Goal: Transaction & Acquisition: Purchase product/service

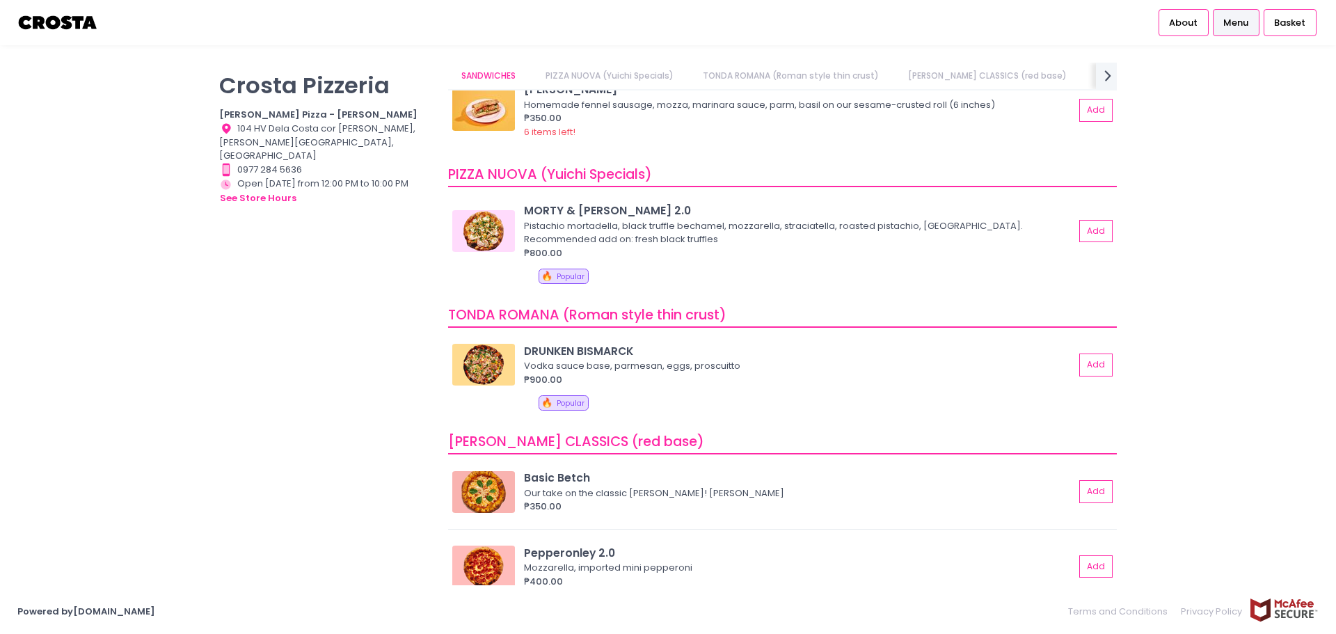
scroll to position [70, 0]
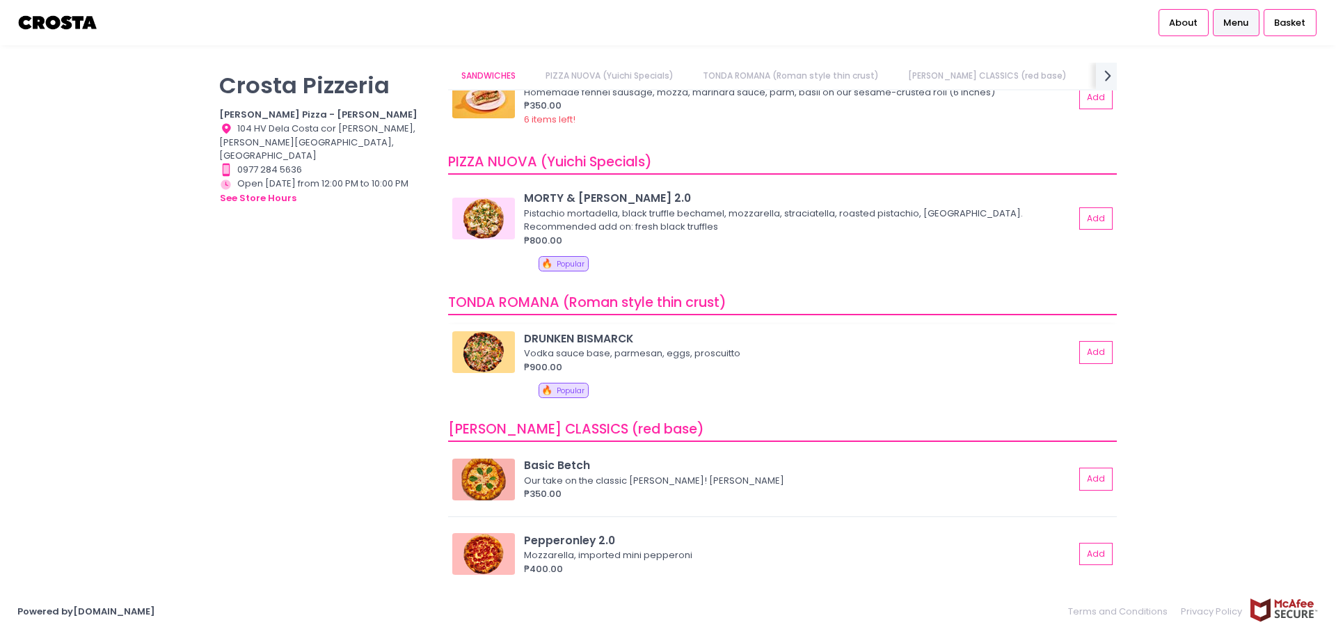
click at [574, 359] on div "Vodka sauce base, parmesan, eggs, proscuitto" at bounding box center [797, 353] width 546 height 14
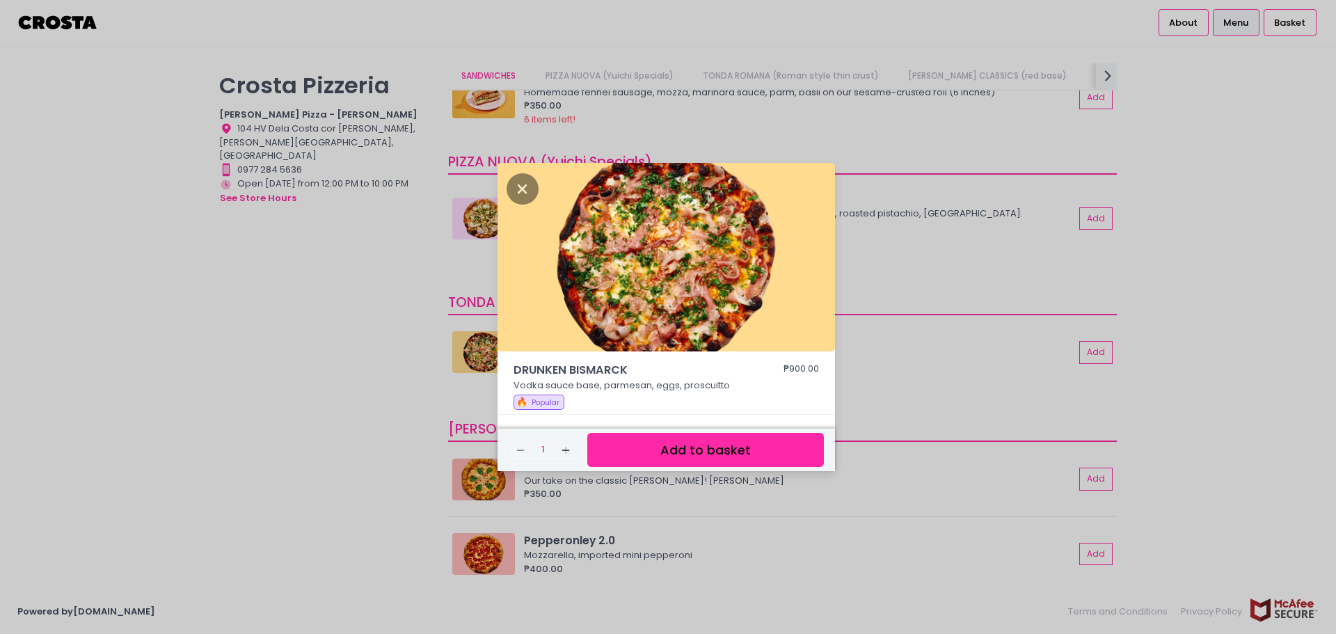
click at [438, 382] on div "DRUNKEN BISMARCK ₱900.00 Vodka sauce base, parmesan, eggs, proscuitto 🔥 Popular…" at bounding box center [668, 317] width 1336 height 634
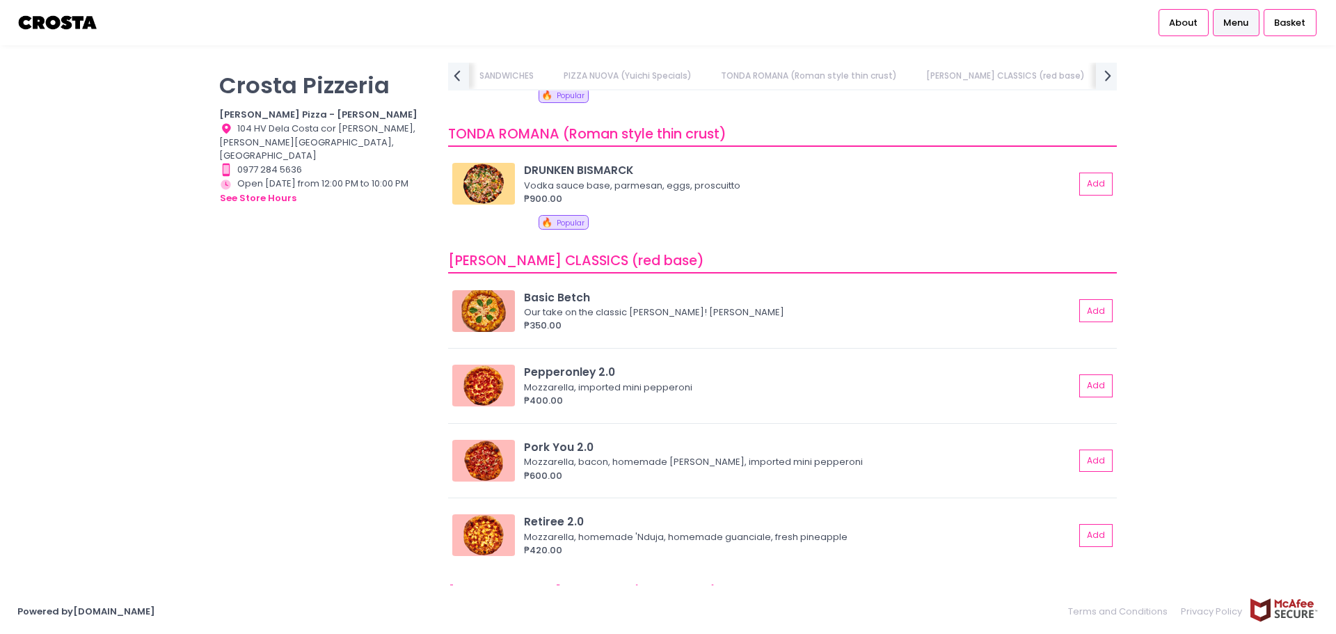
scroll to position [278, 0]
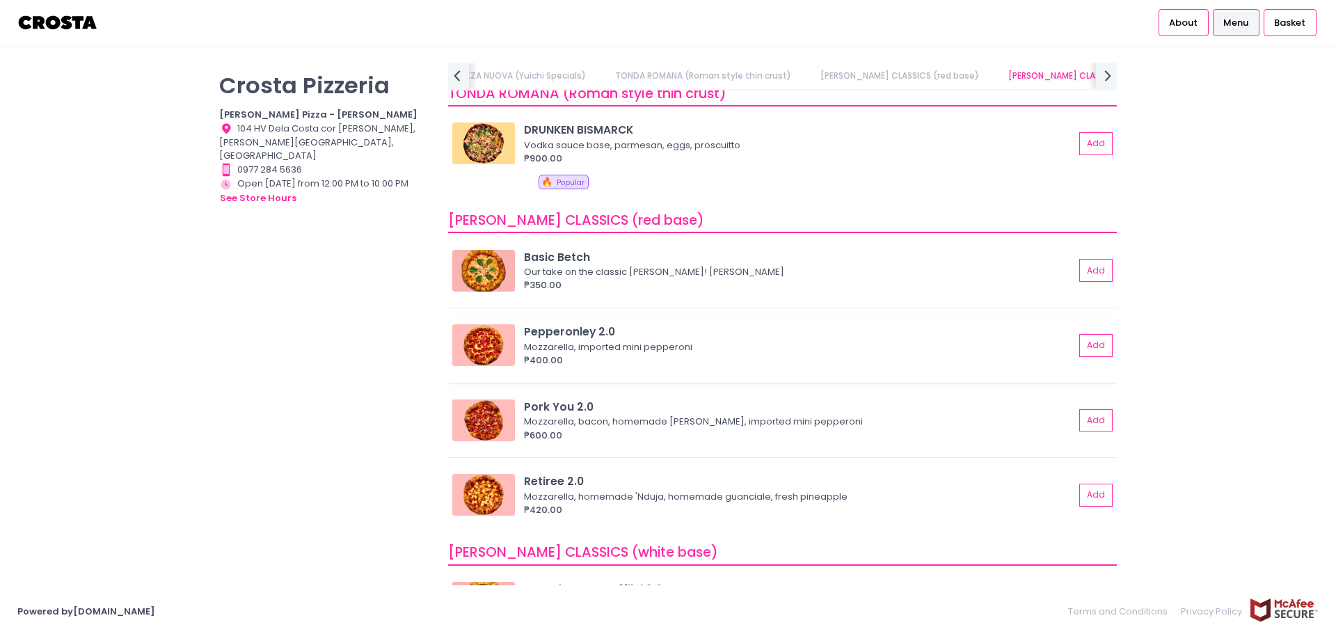
click at [1075, 333] on div "Pepperonley 2.0 Mozzarella, imported mini pepperoni ₱400.00 Add" at bounding box center [781, 344] width 659 height 43
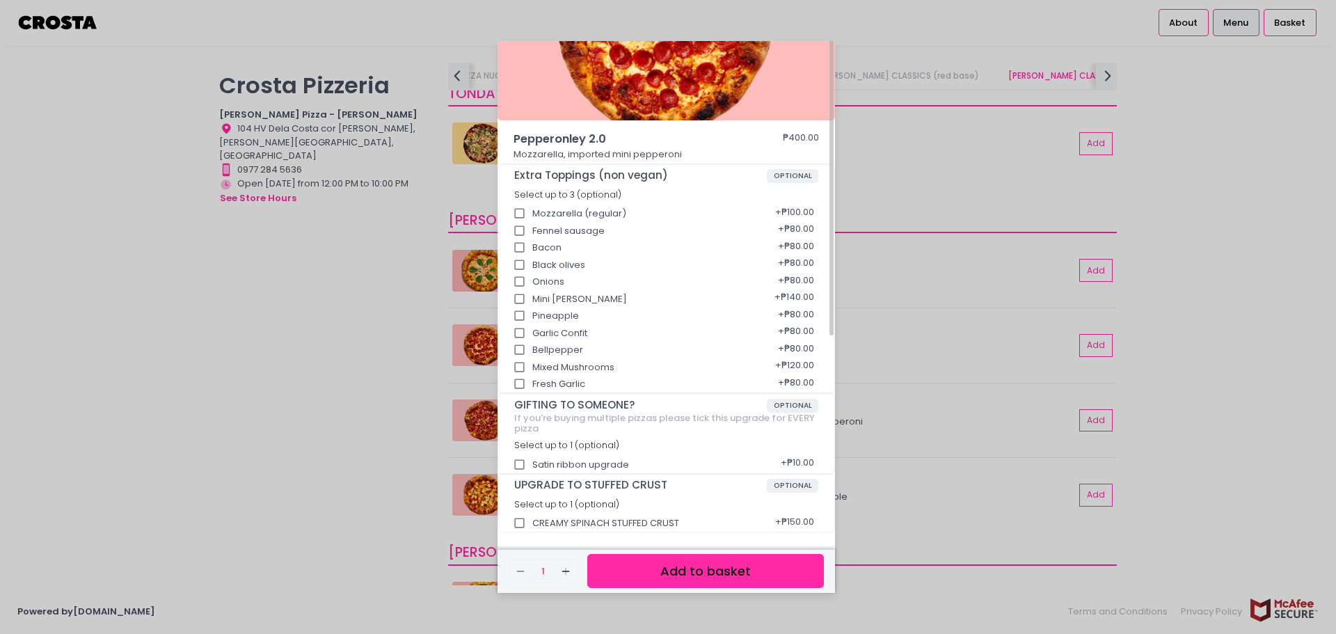
scroll to position [0, 0]
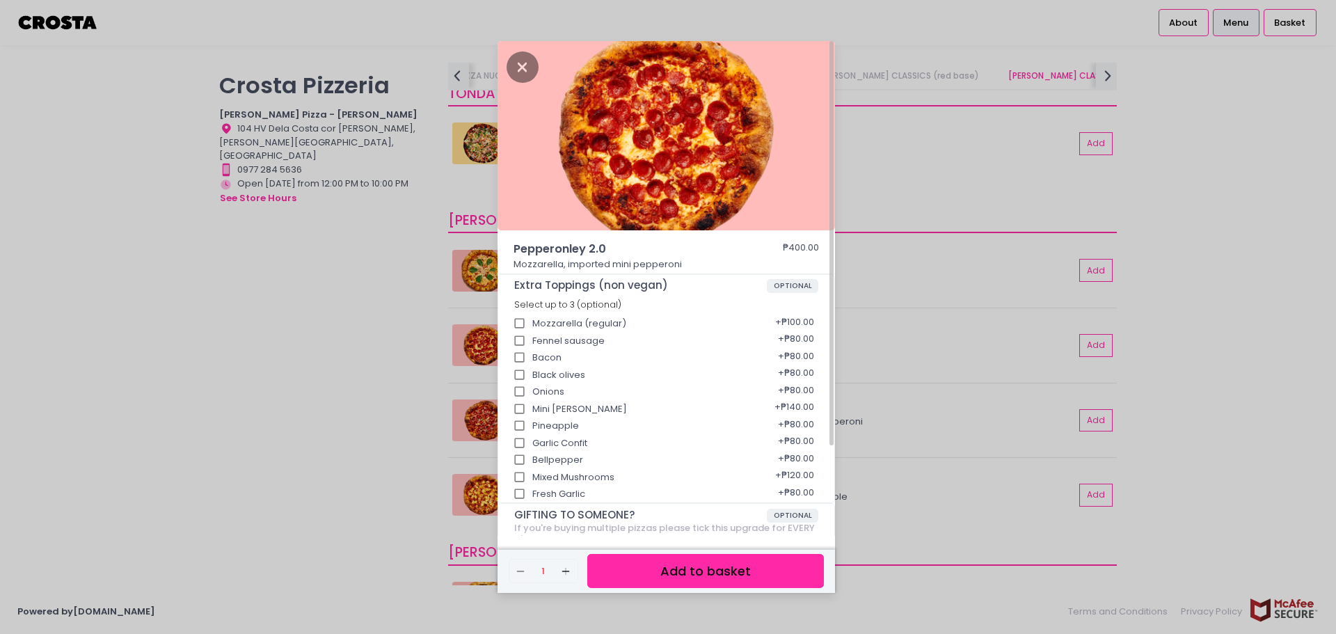
click at [504, 75] on img at bounding box center [665, 135] width 337 height 189
click at [512, 58] on icon "Close" at bounding box center [522, 66] width 32 height 31
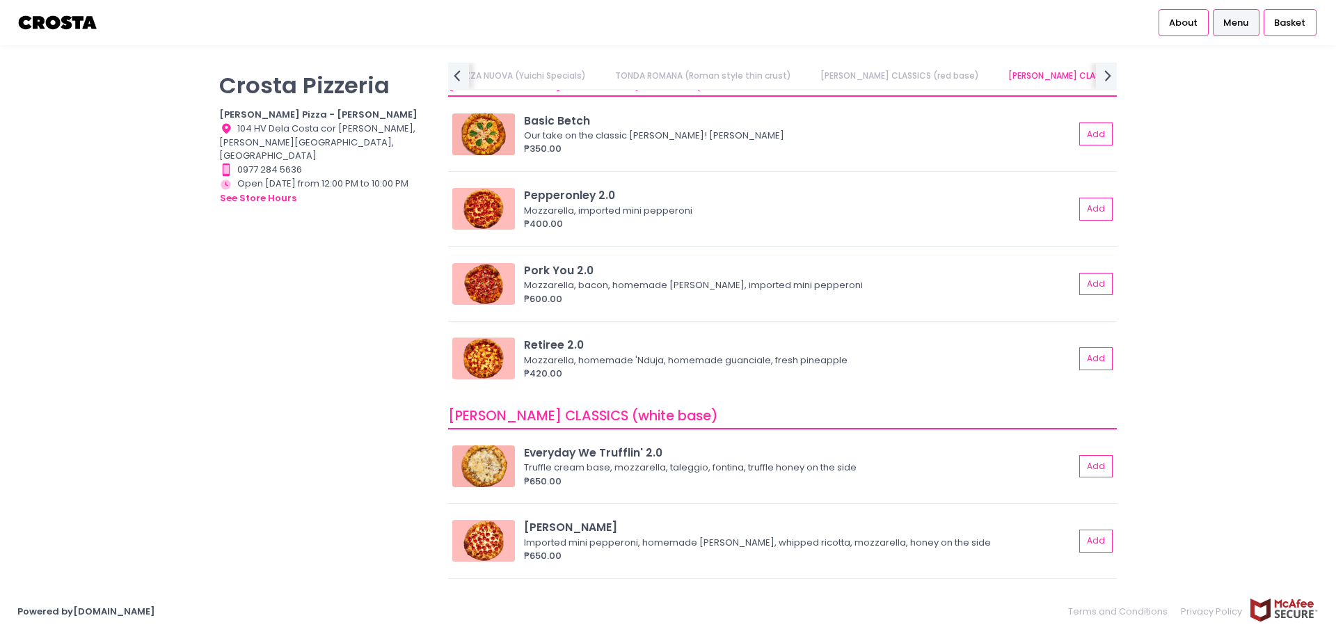
scroll to position [417, 0]
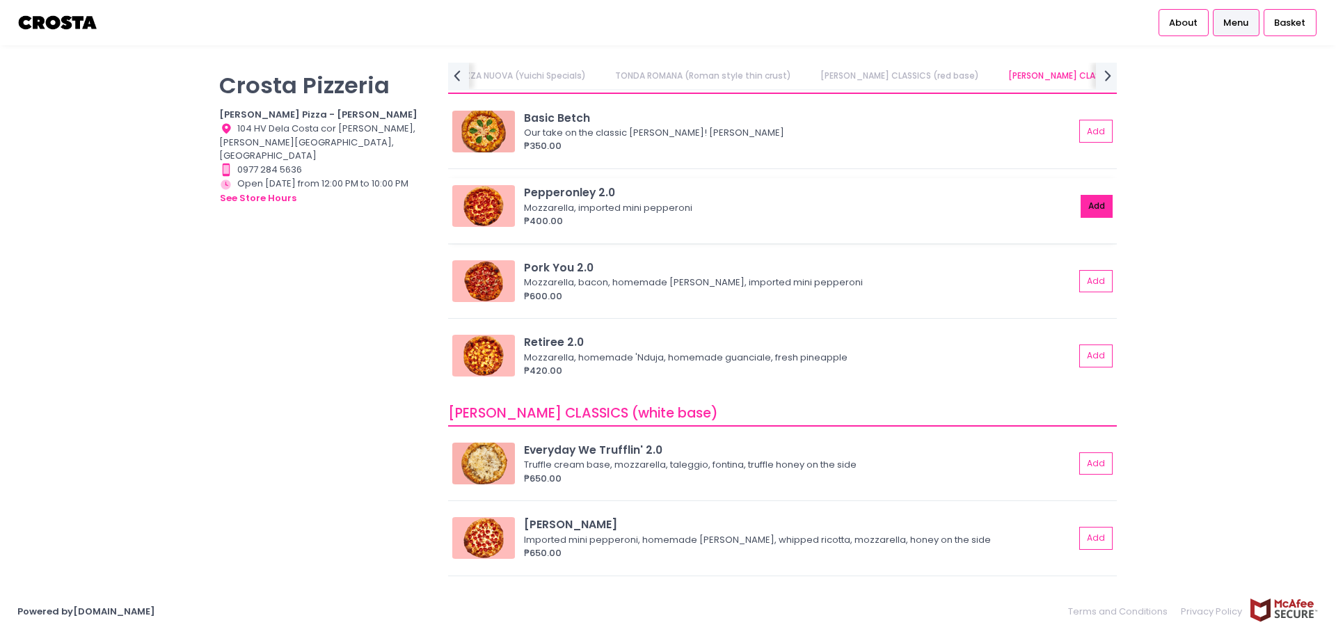
click at [1080, 210] on button "Add" at bounding box center [1096, 206] width 32 height 23
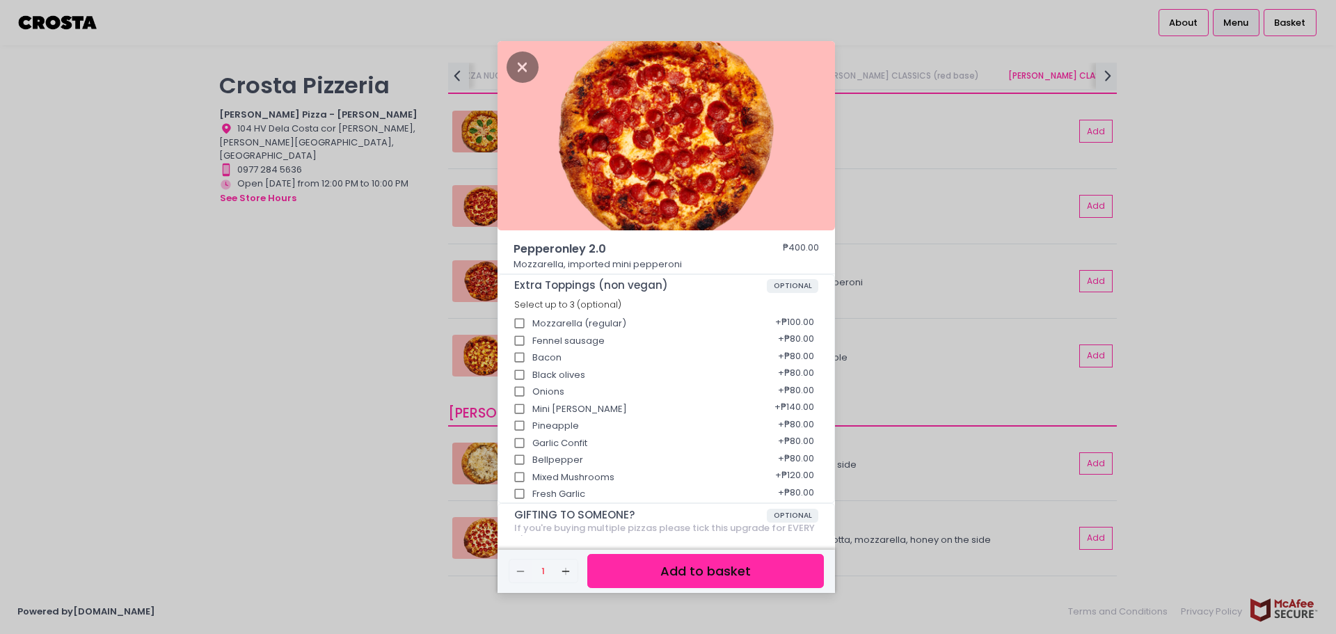
click at [765, 583] on button "Add to basket" at bounding box center [705, 571] width 237 height 34
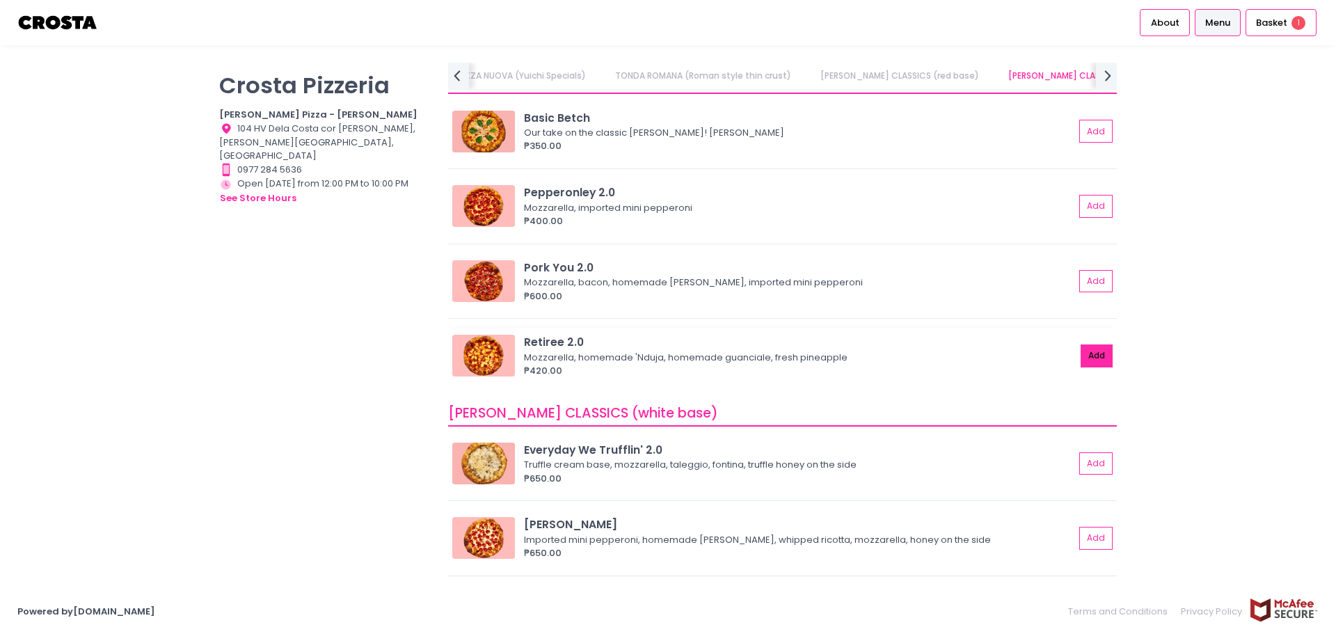
click at [1080, 353] on button "Add" at bounding box center [1096, 355] width 32 height 23
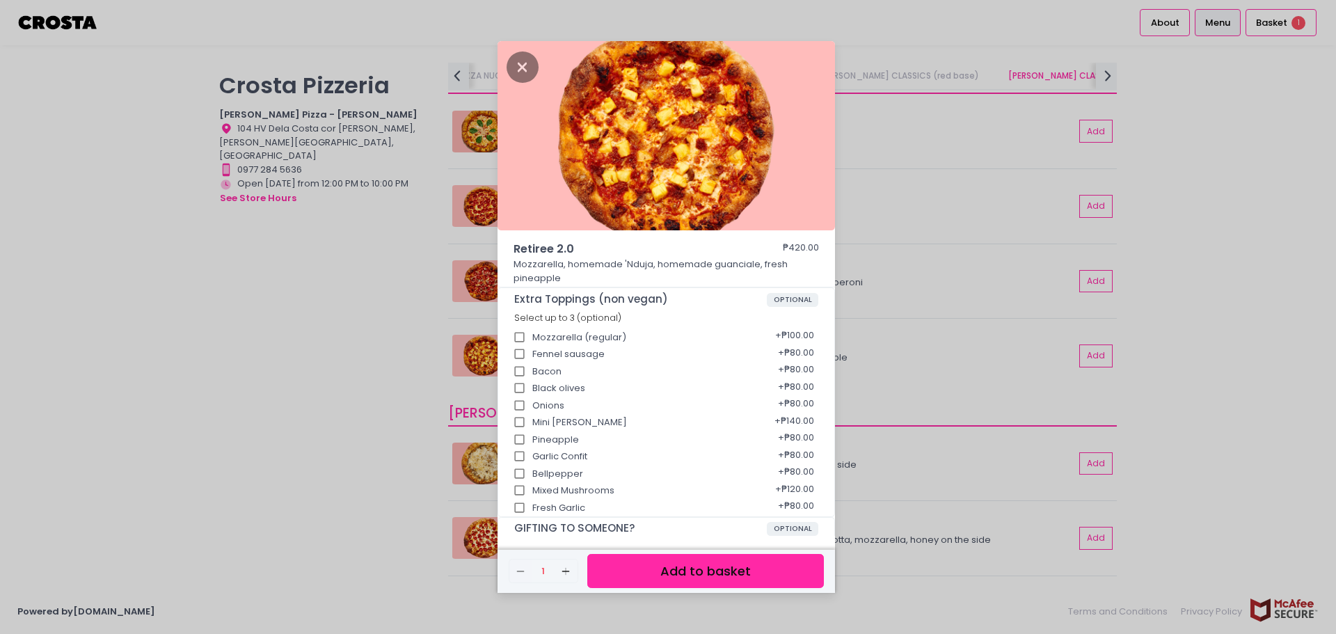
click at [760, 563] on button "Add to basket" at bounding box center [705, 571] width 237 height 34
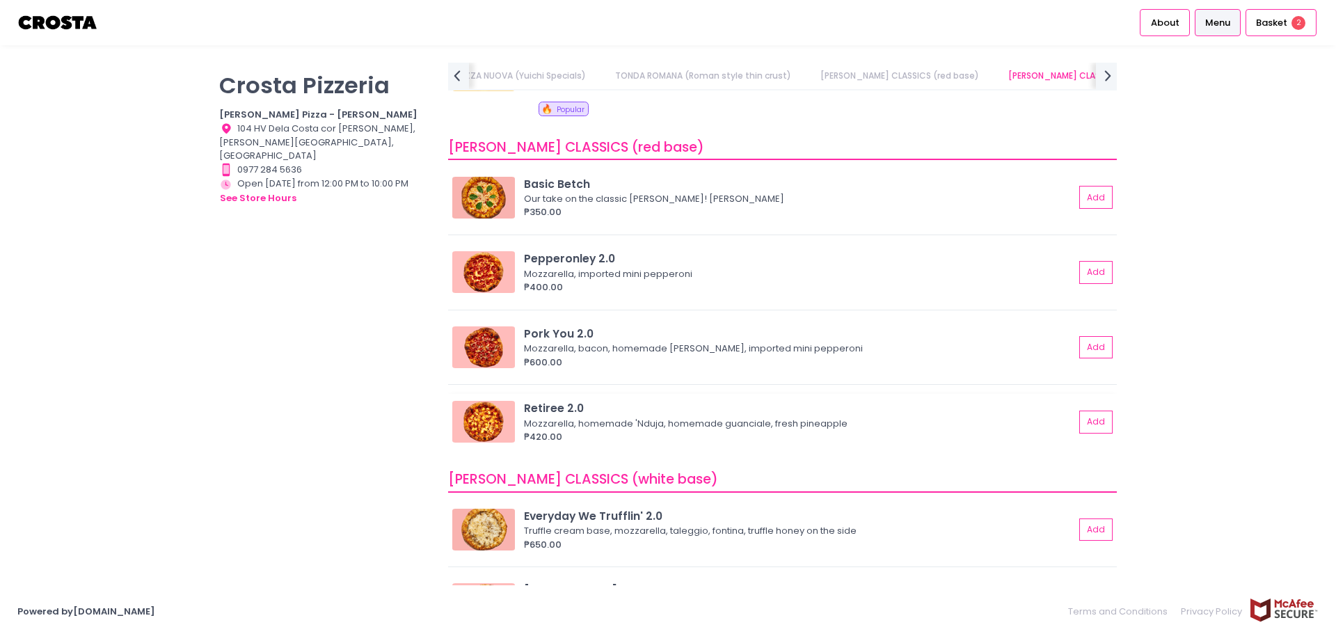
scroll to position [348, 0]
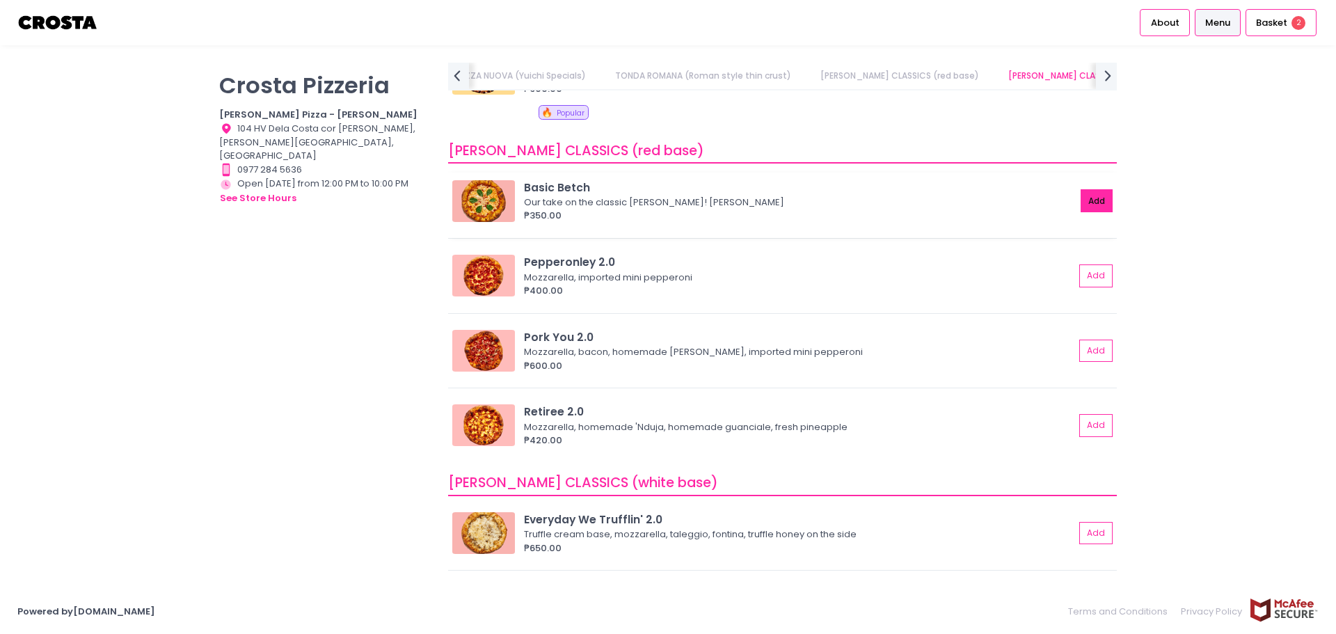
click at [1080, 207] on button "Add" at bounding box center [1096, 200] width 32 height 23
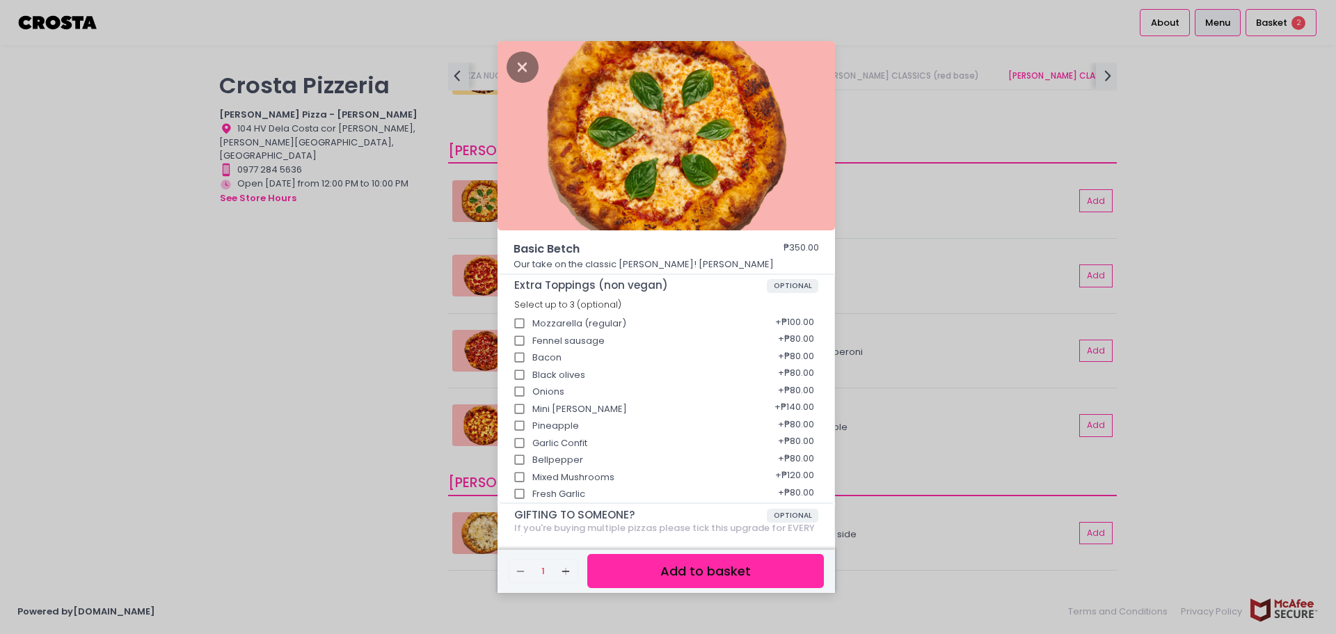
click at [730, 561] on button "Add to basket" at bounding box center [705, 571] width 237 height 34
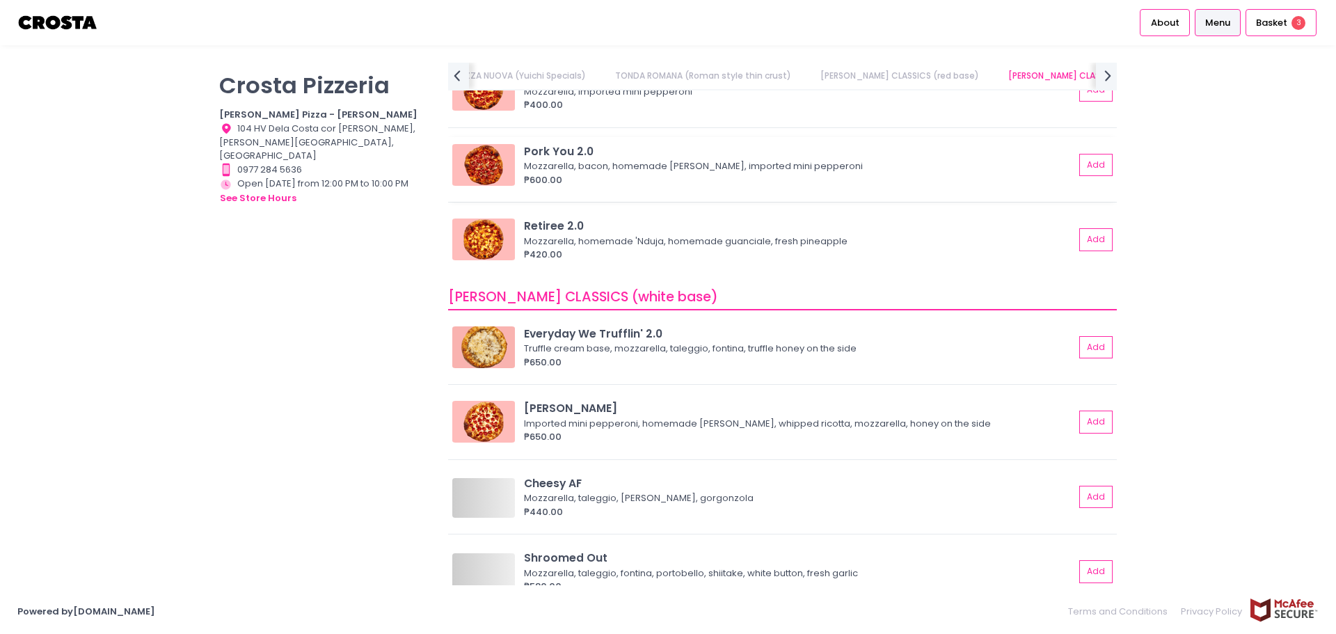
scroll to position [557, 0]
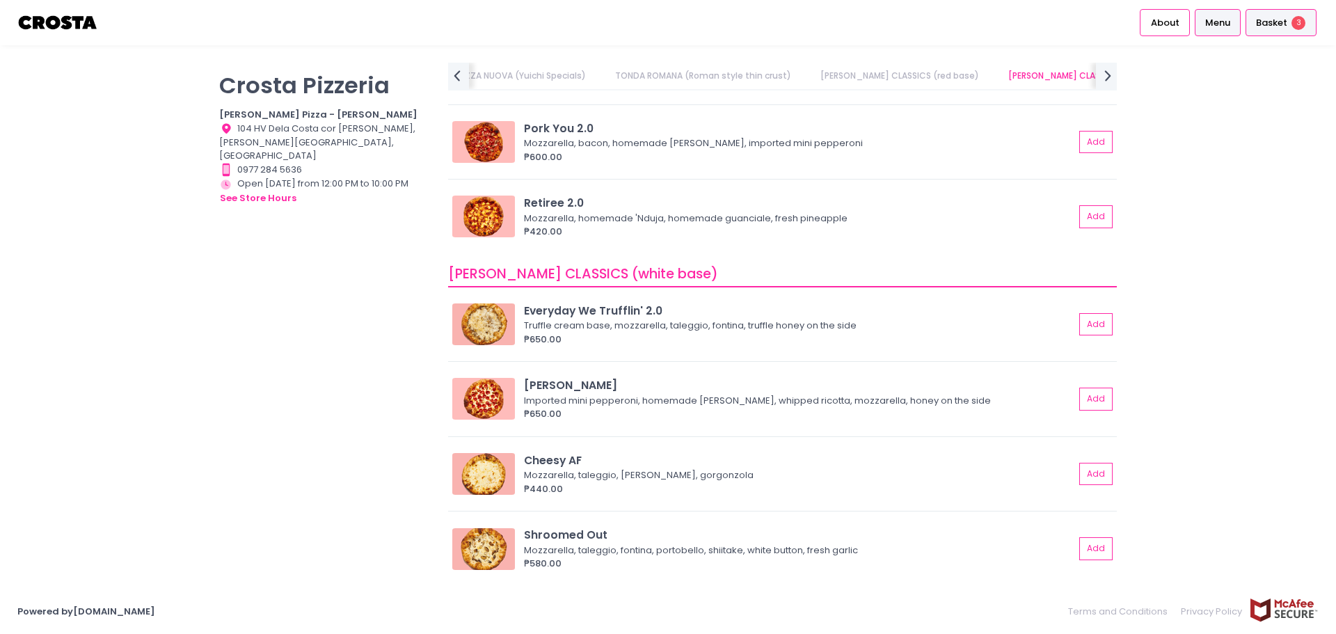
click at [1251, 23] on div "Basket 3" at bounding box center [1280, 22] width 71 height 27
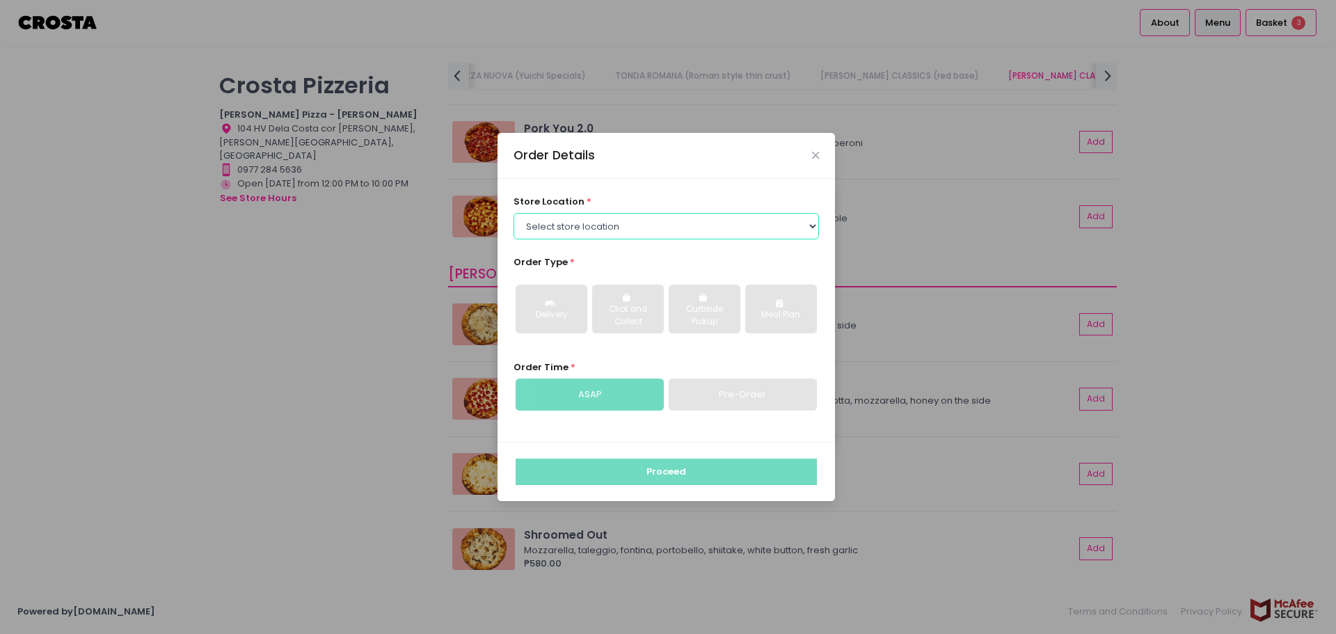
click at [650, 230] on select "Select store location Crosta Pizza - Salcedo Crosta Pizza - San Juan" at bounding box center [666, 226] width 306 height 26
click at [513, 213] on select "Select store location Crosta Pizza - Salcedo Crosta Pizza - San Juan" at bounding box center [666, 226] width 306 height 26
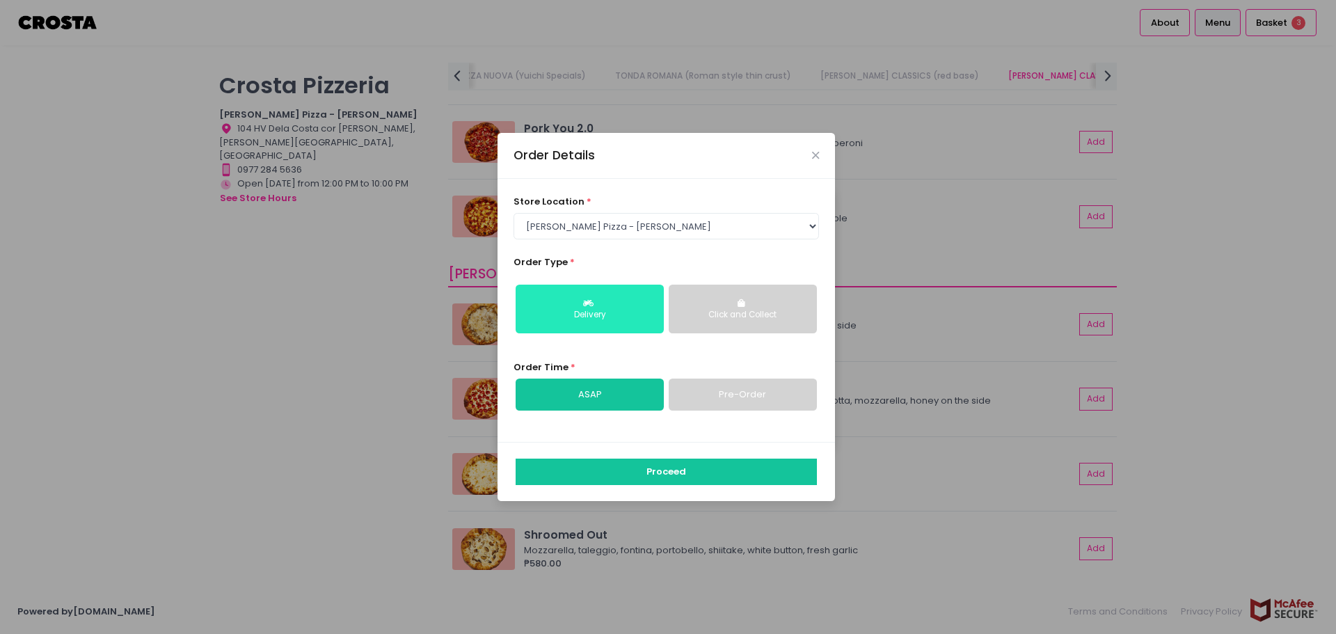
click at [641, 307] on button "Delivery" at bounding box center [589, 309] width 148 height 49
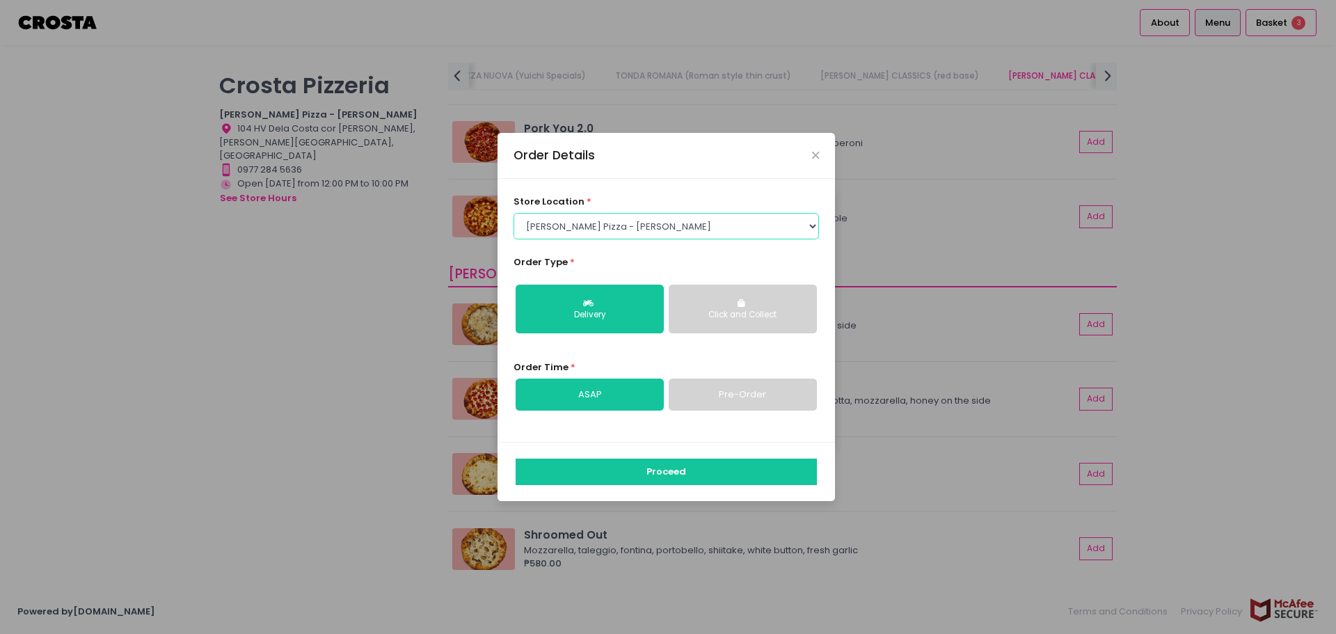
click at [680, 233] on select "Select store location Crosta Pizza - Salcedo Crosta Pizza - San Juan" at bounding box center [666, 226] width 306 height 26
select select "65090bae48156caed44a5eb4"
click at [513, 213] on select "Select store location Crosta Pizza - Salcedo Crosta Pizza - San Juan" at bounding box center [666, 226] width 306 height 26
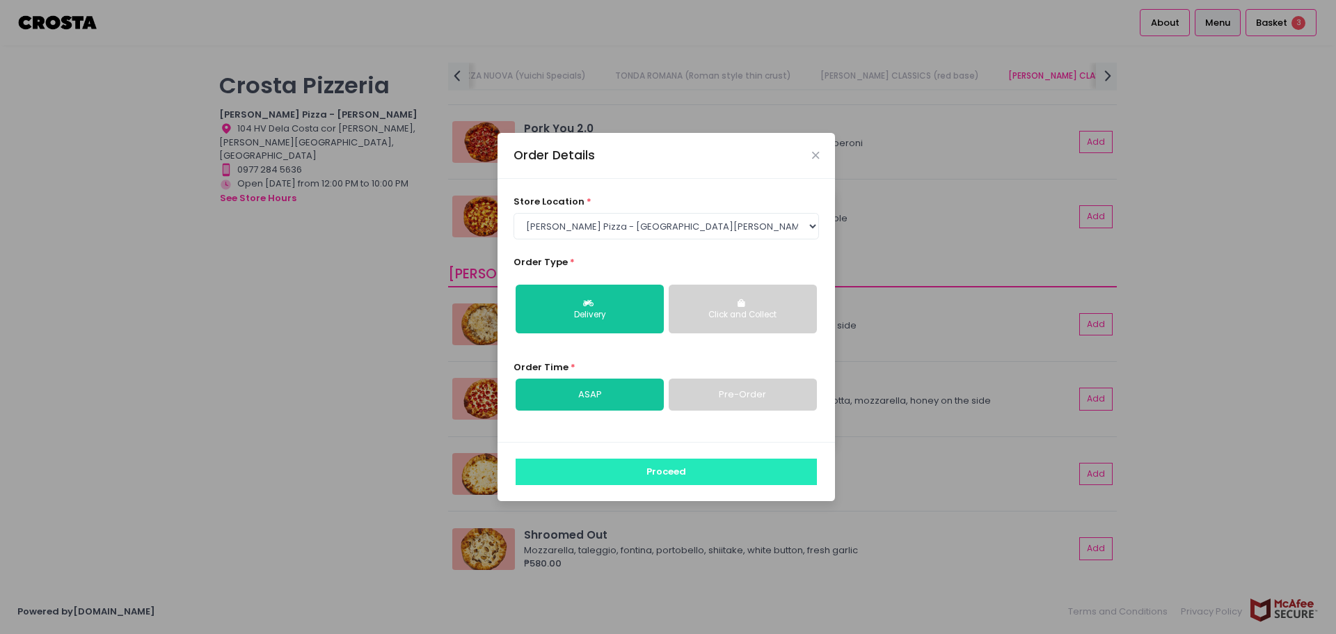
click at [696, 465] on button "Proceed" at bounding box center [665, 471] width 301 height 26
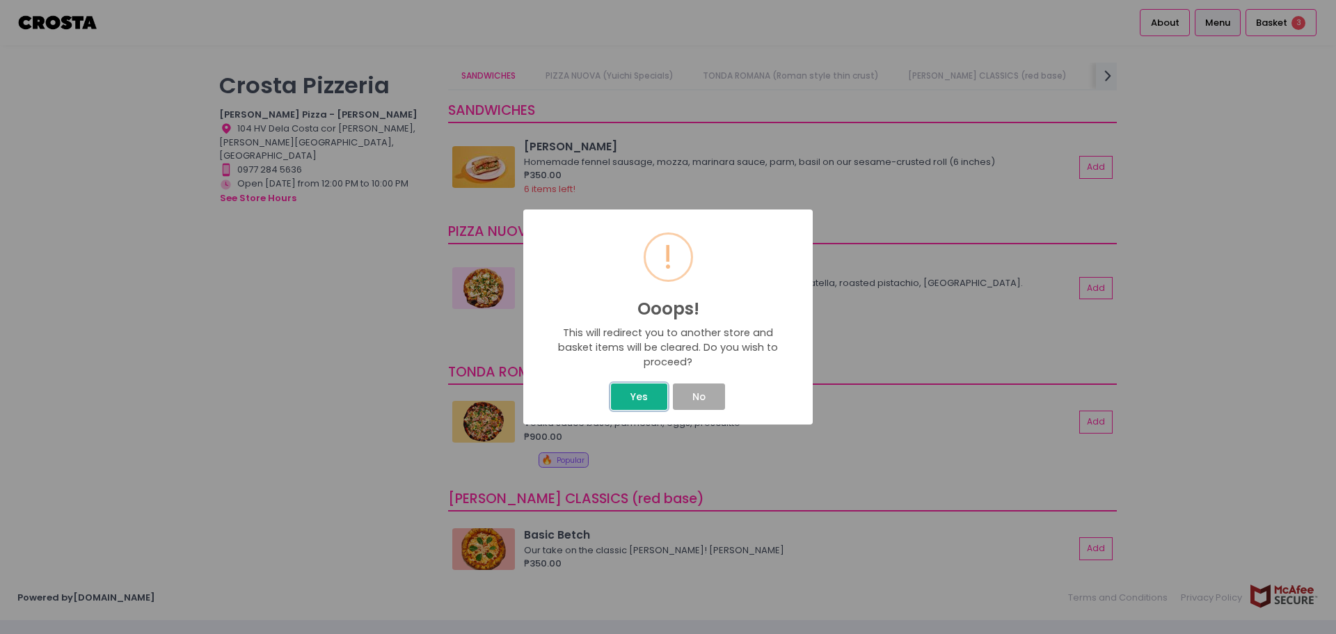
click at [651, 390] on button "Yes" at bounding box center [639, 396] width 56 height 26
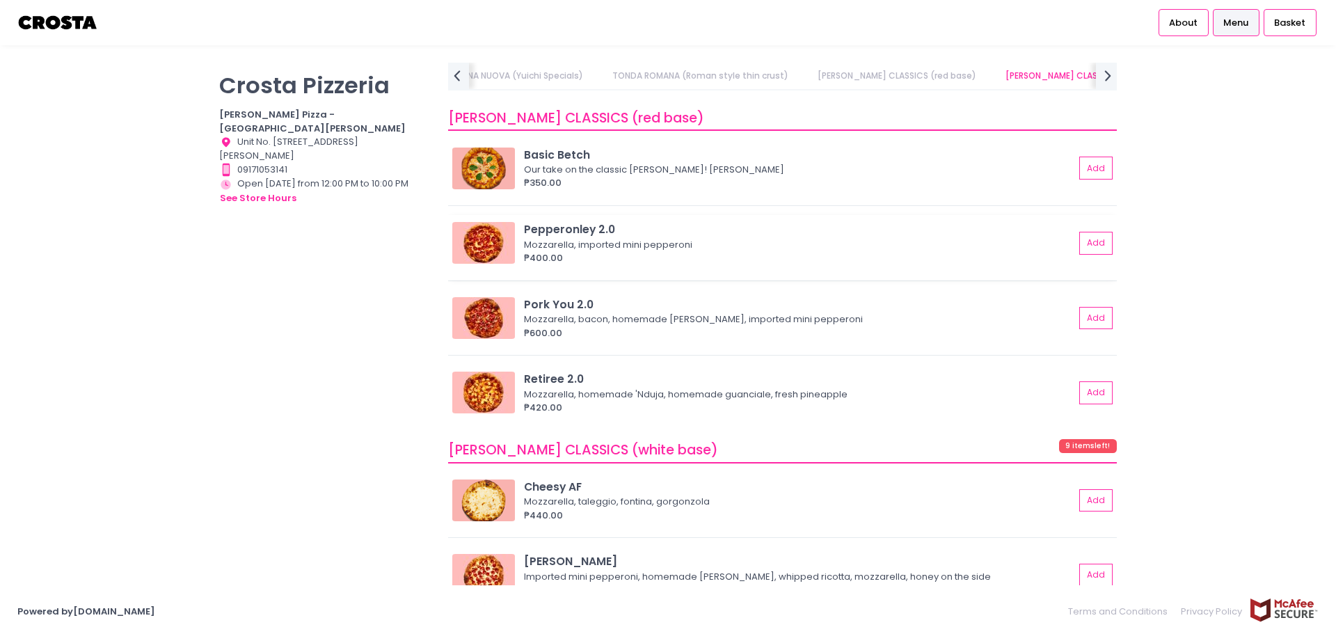
scroll to position [765, 0]
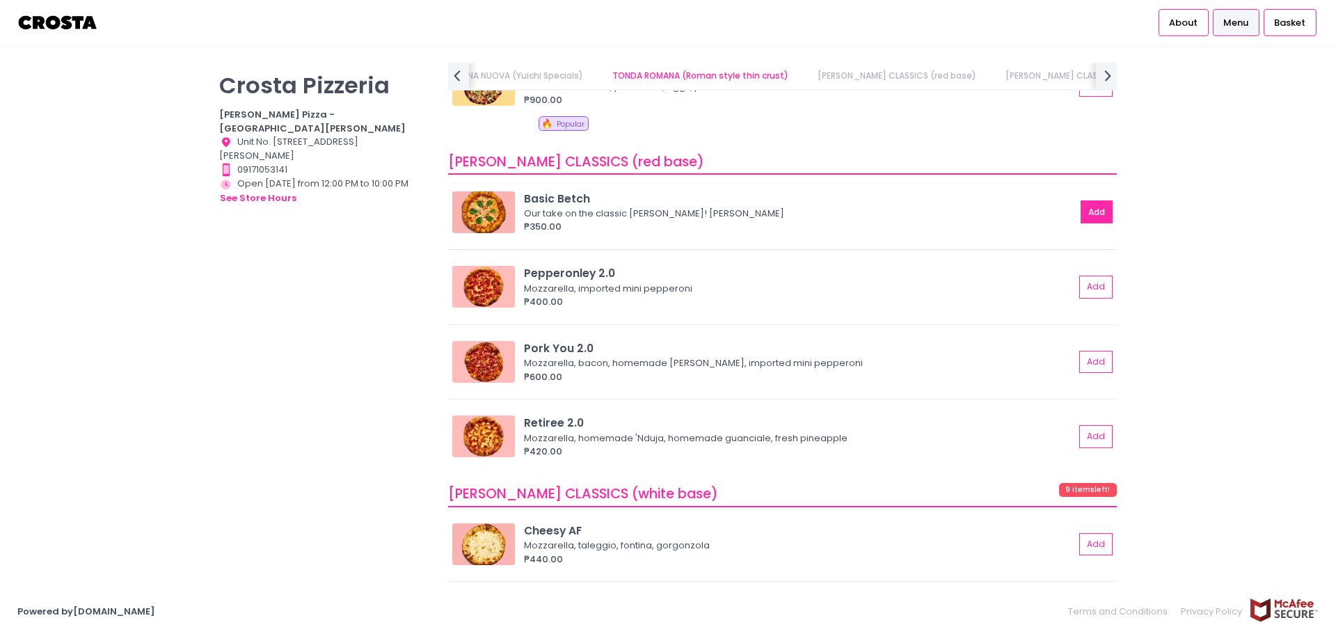
click at [1089, 214] on button "Add" at bounding box center [1096, 211] width 32 height 23
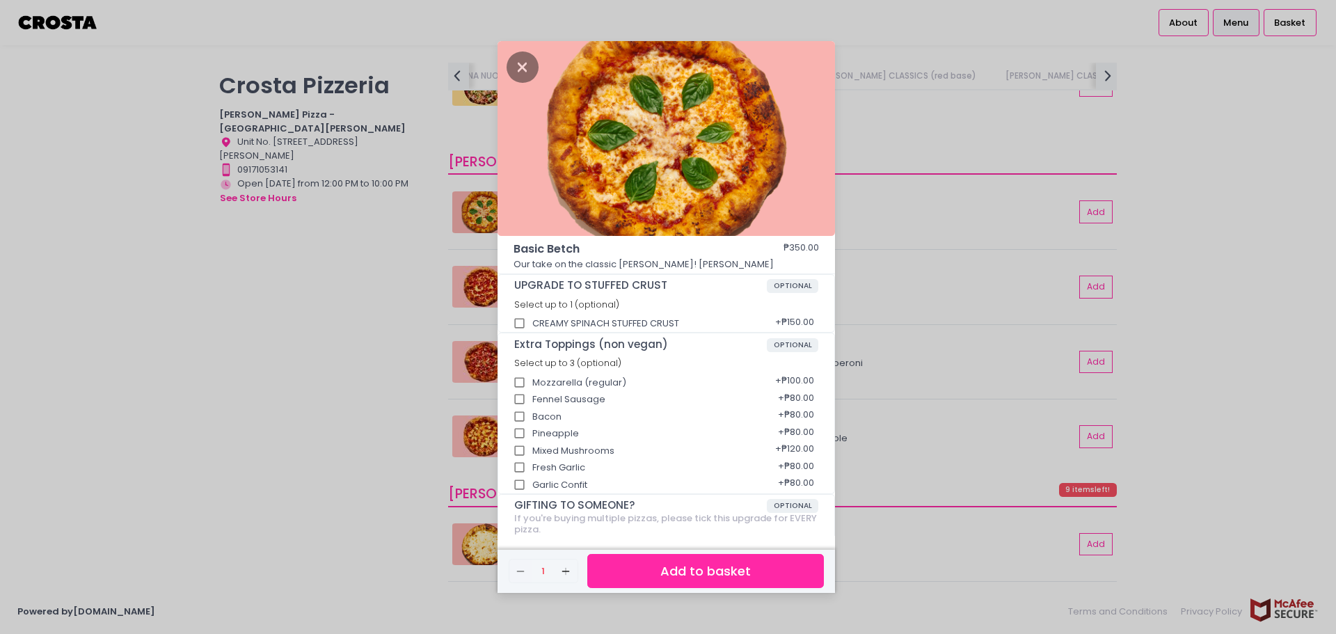
click at [718, 564] on button "Add to basket" at bounding box center [705, 571] width 237 height 34
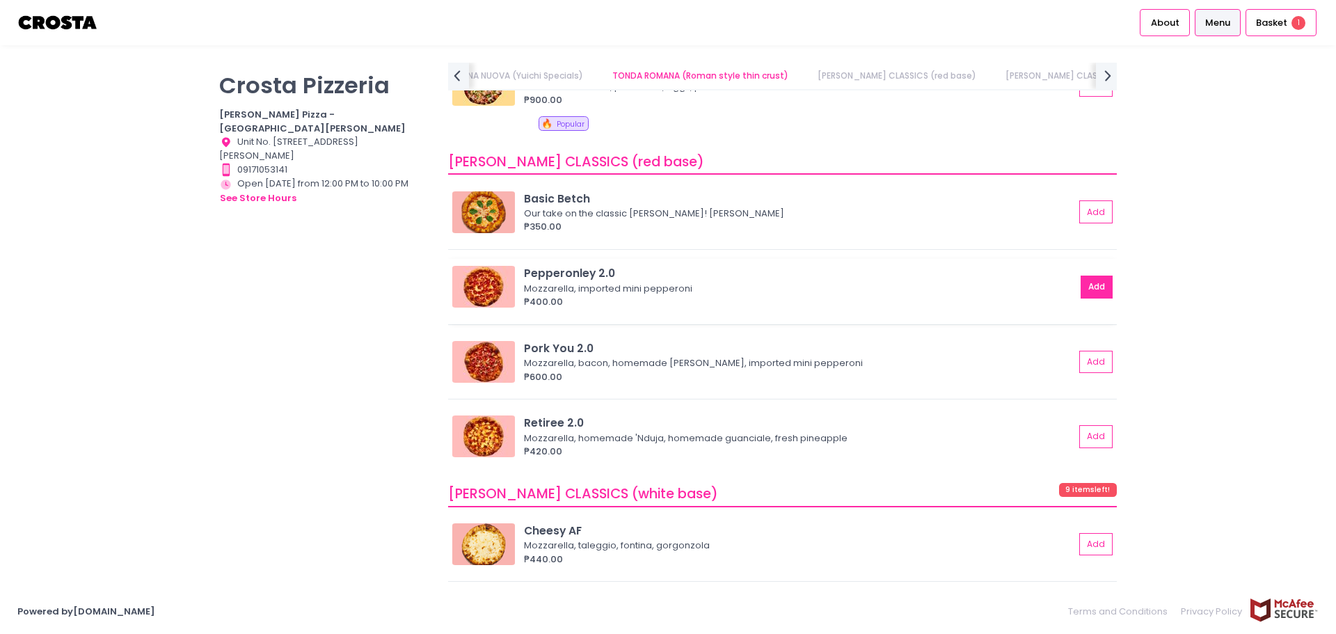
click at [1094, 296] on button "Add" at bounding box center [1096, 286] width 32 height 23
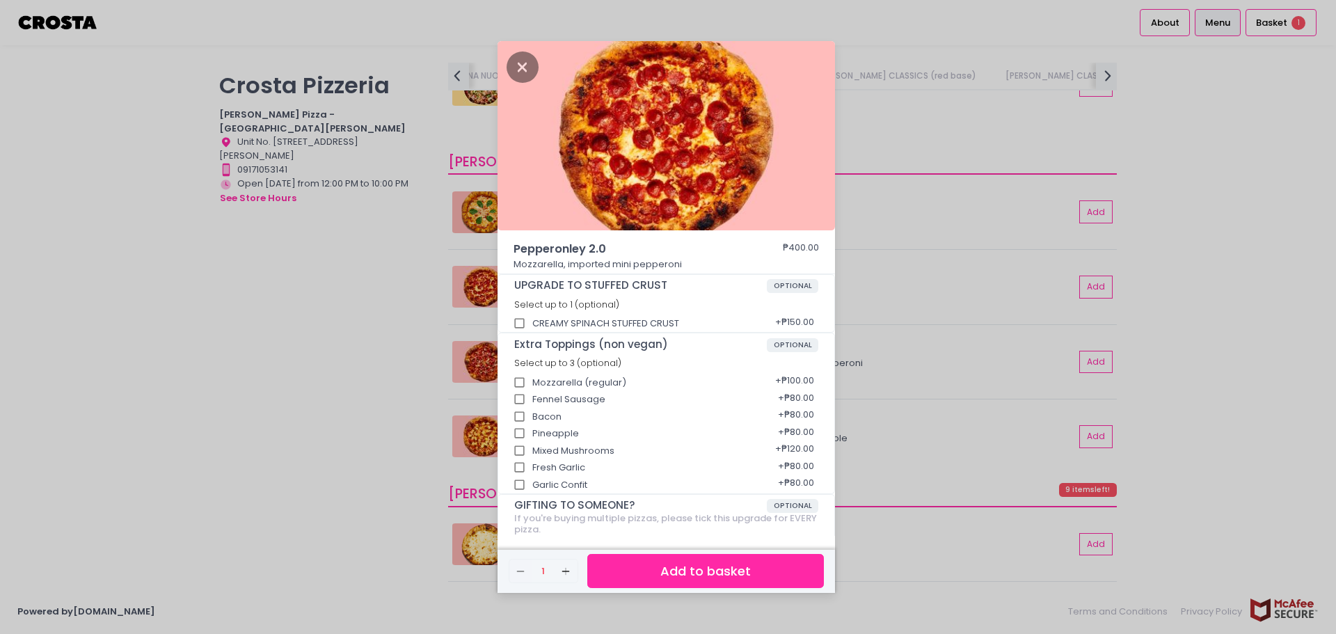
click at [774, 579] on button "Add to basket" at bounding box center [705, 571] width 237 height 34
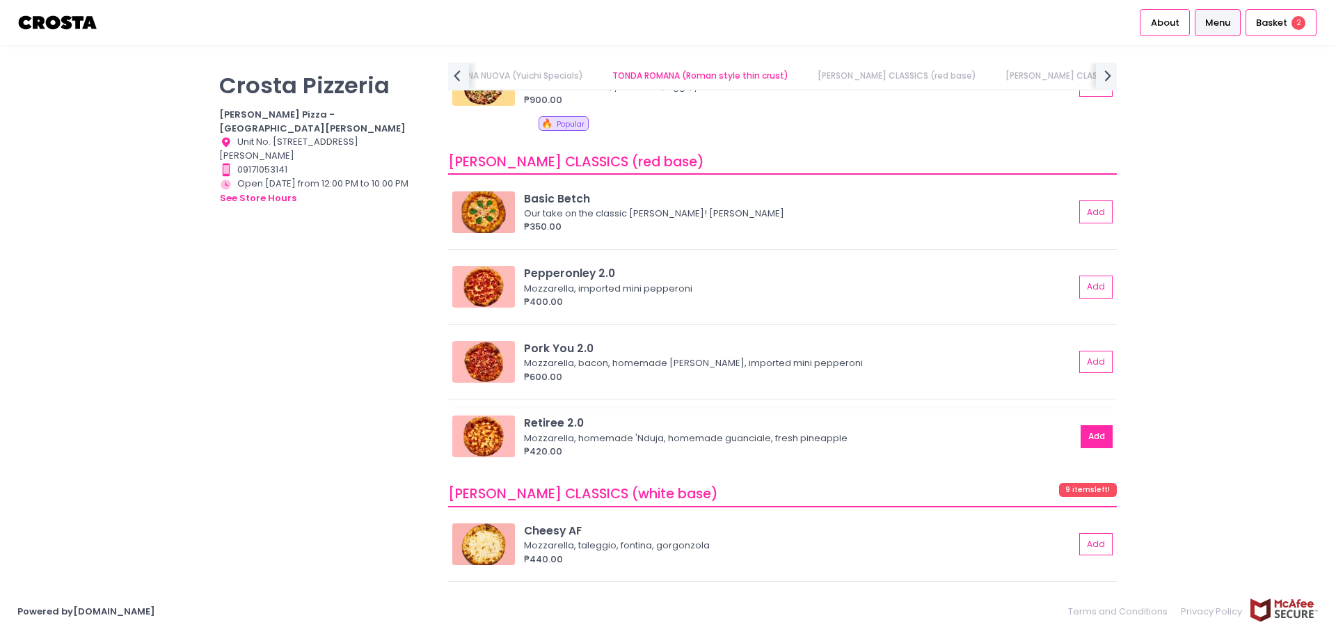
click at [1085, 436] on button "Add" at bounding box center [1096, 436] width 32 height 23
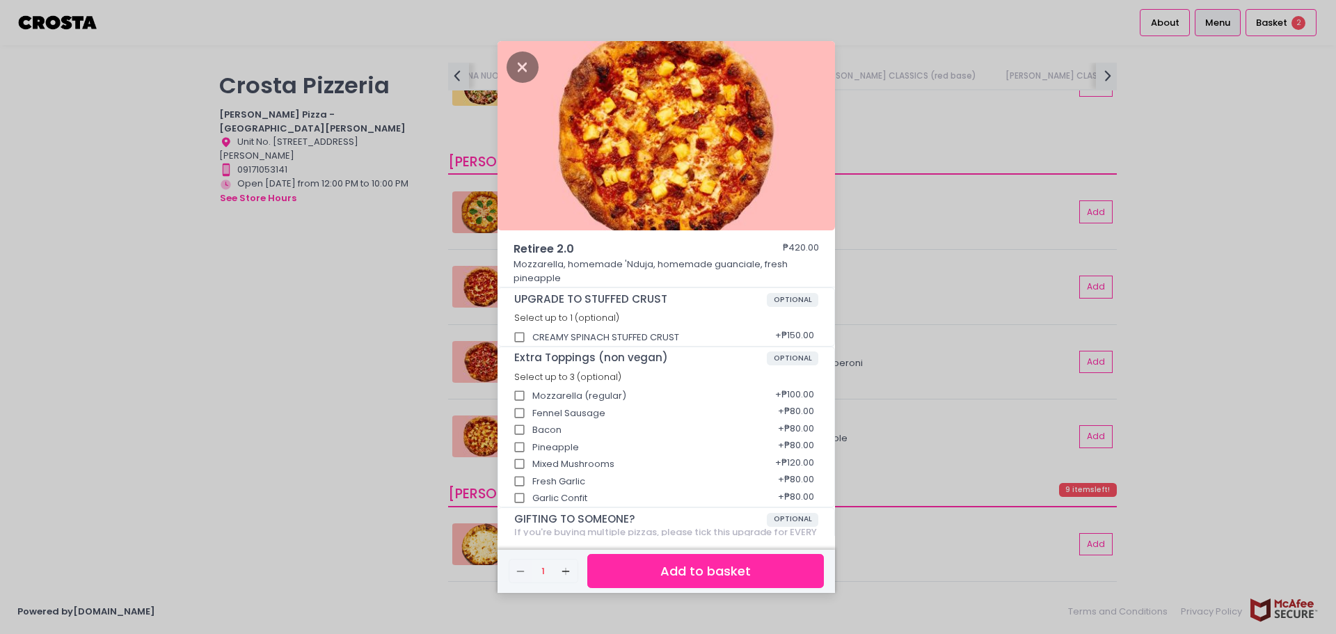
click at [718, 579] on button "Add to basket" at bounding box center [705, 571] width 237 height 34
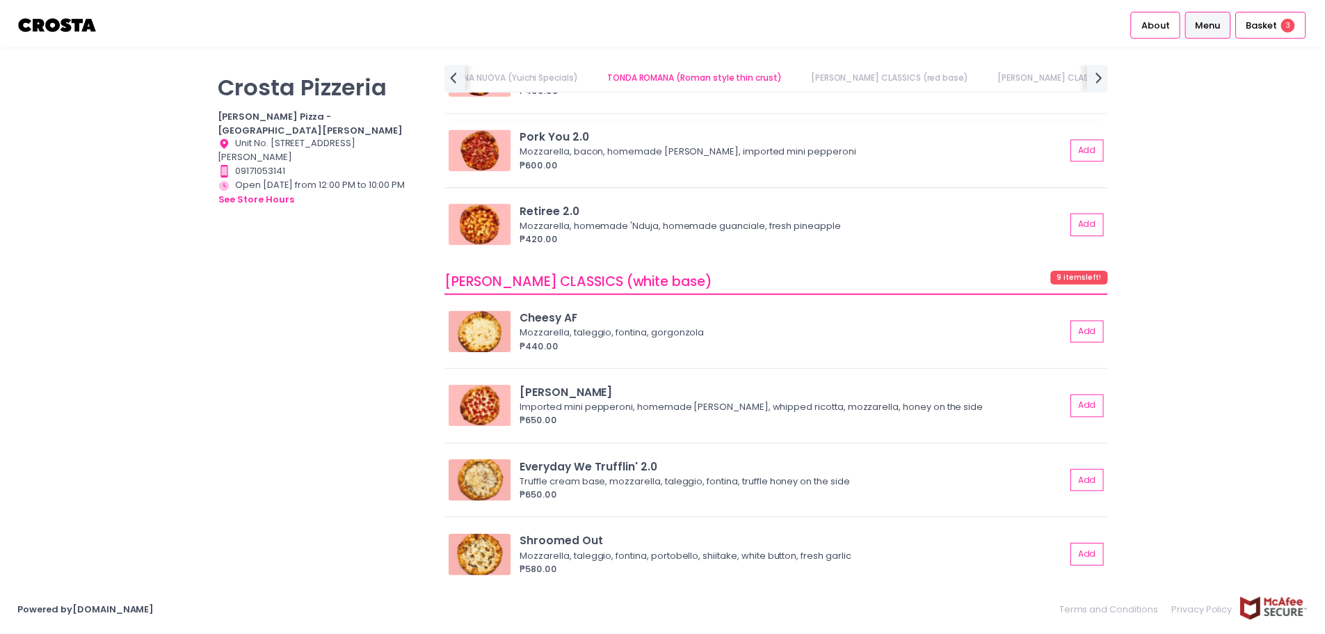
scroll to position [974, 0]
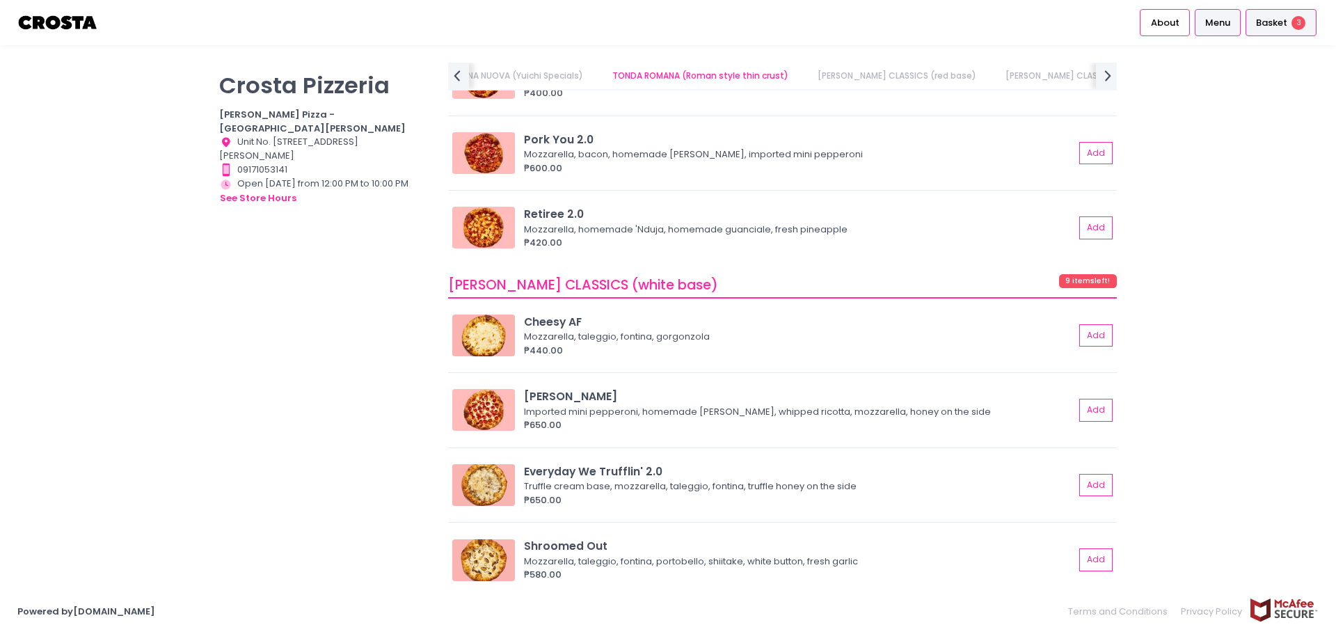
click at [1265, 31] on div "Basket 3" at bounding box center [1280, 22] width 71 height 27
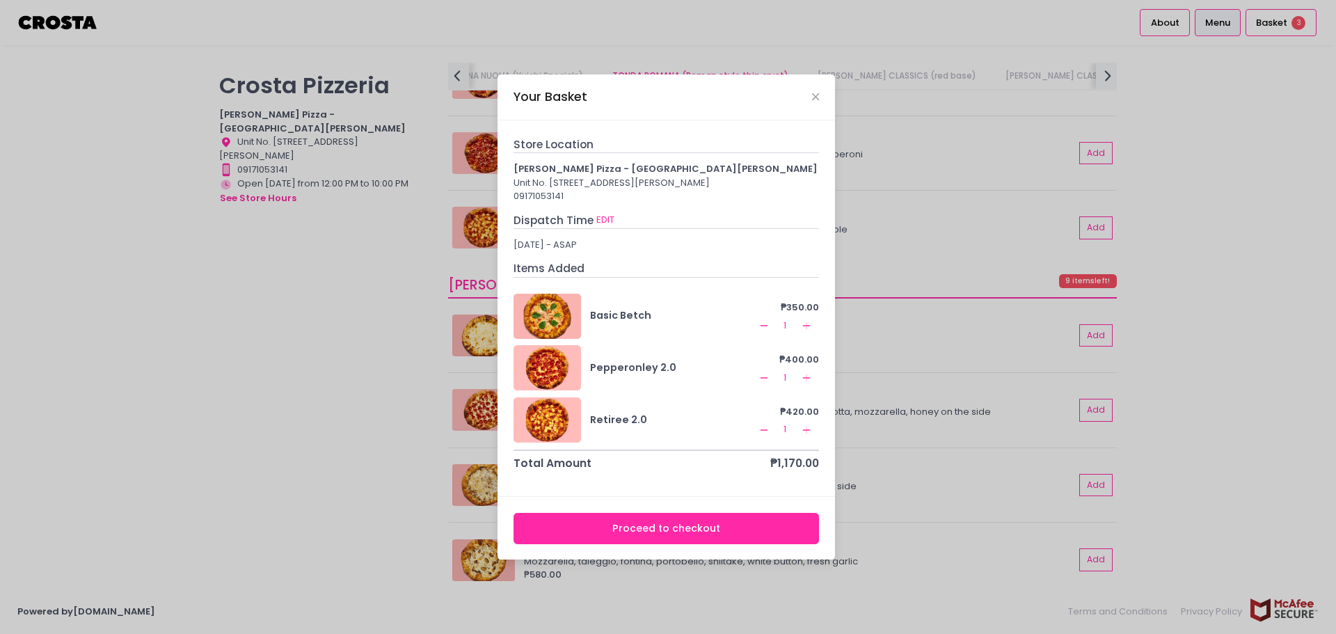
click at [734, 522] on button "Proceed to checkout" at bounding box center [666, 528] width 306 height 31
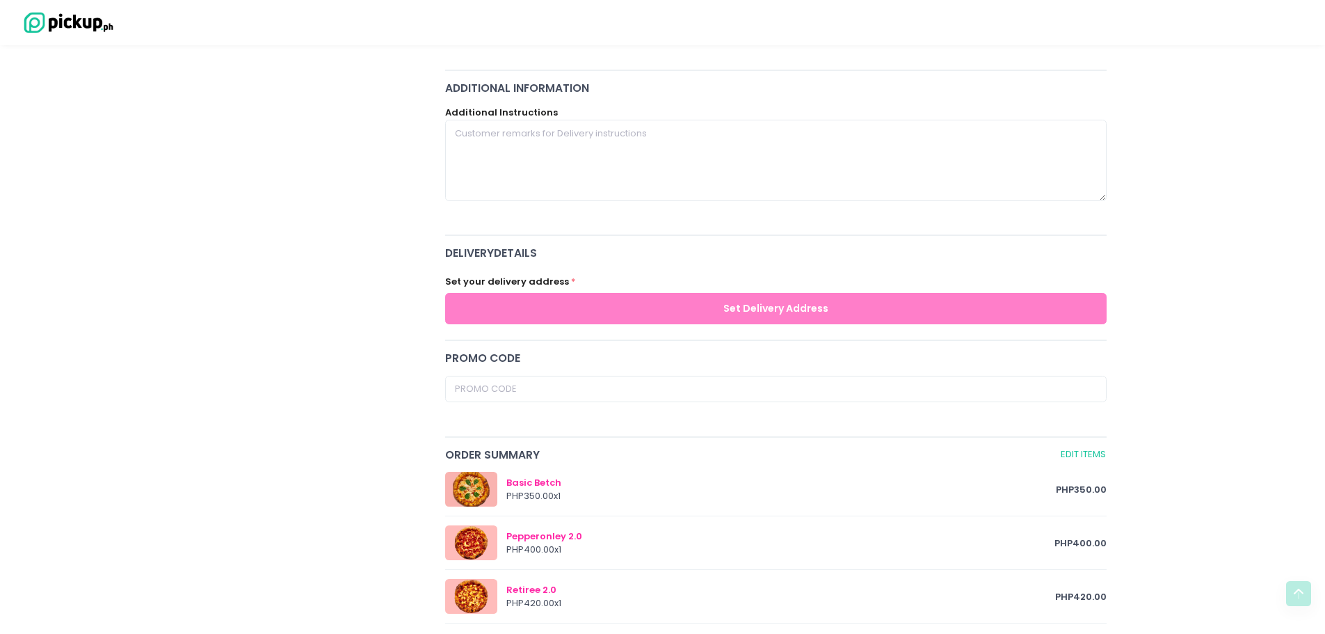
scroll to position [348, 0]
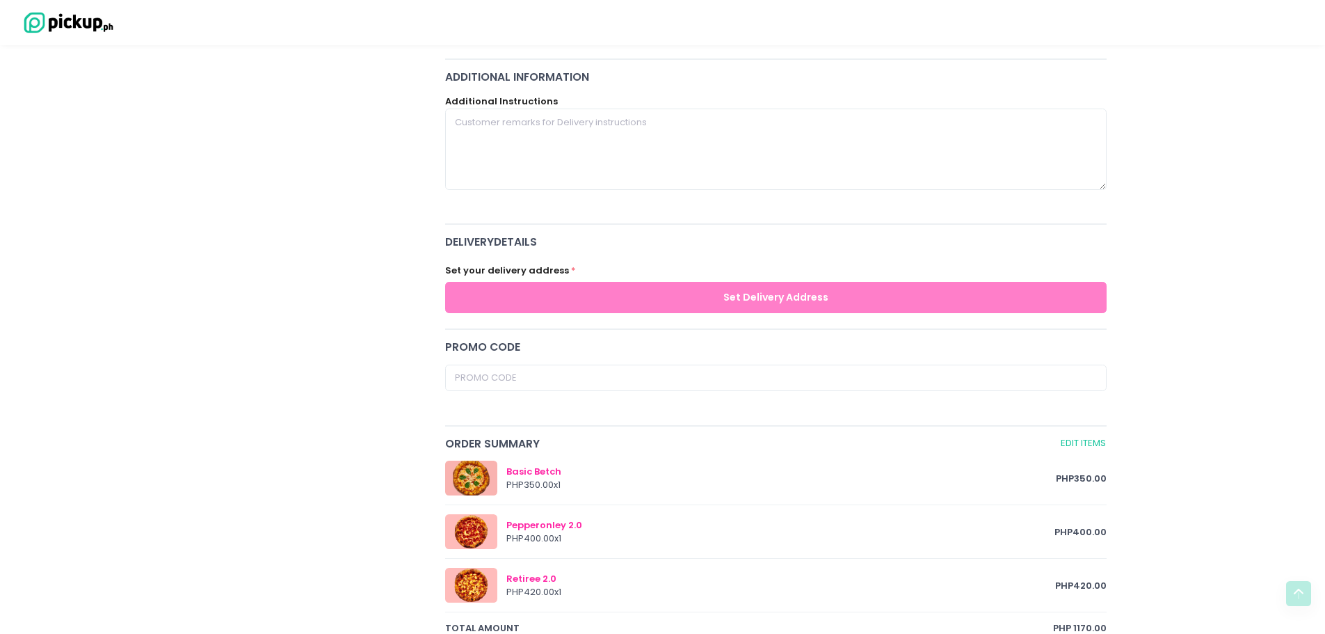
click at [678, 359] on div "Promo code" at bounding box center [776, 377] width 680 height 77
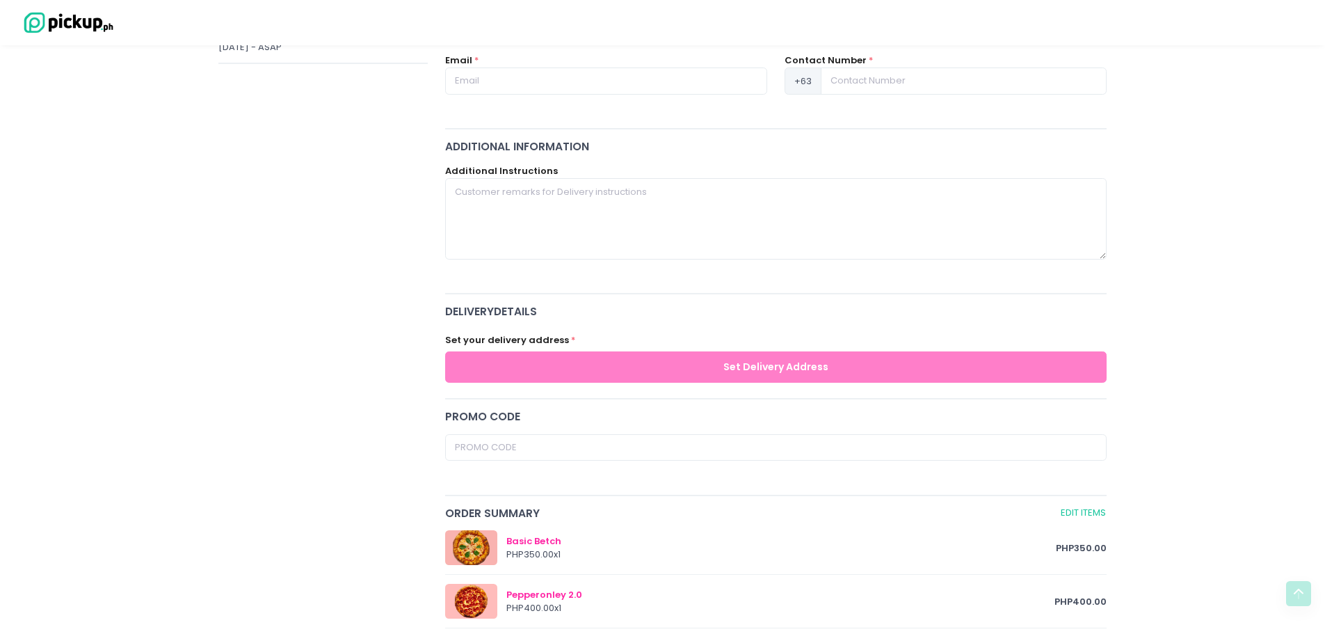
scroll to position [0, 0]
